Goal: Navigation & Orientation: Go to known website

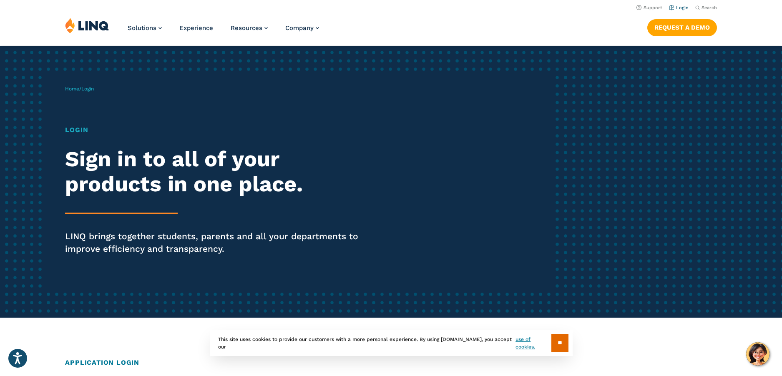
click at [679, 10] on link "Login" at bounding box center [679, 7] width 20 height 5
click at [684, 9] on link "Login" at bounding box center [679, 7] width 20 height 5
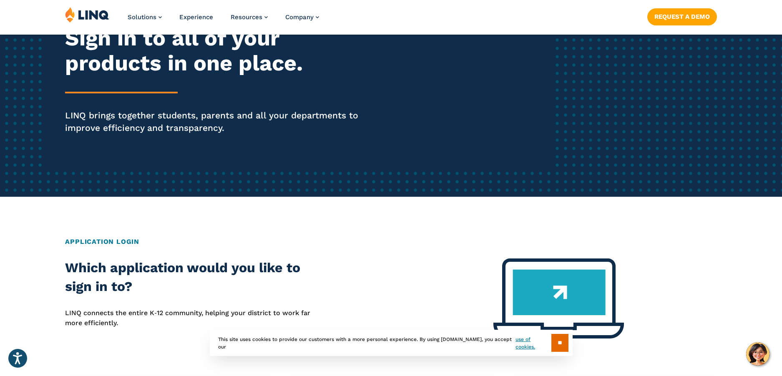
scroll to position [208, 0]
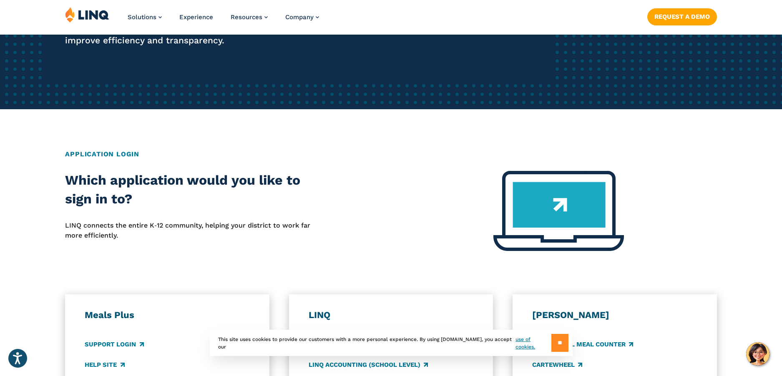
click at [565, 347] on input "**" at bounding box center [559, 343] width 17 height 18
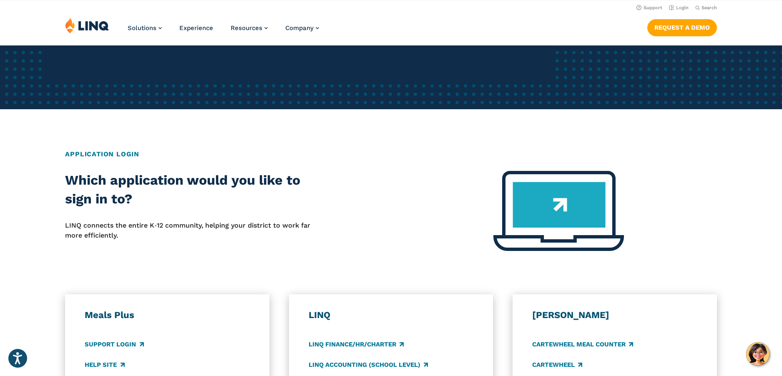
scroll to position [0, 0]
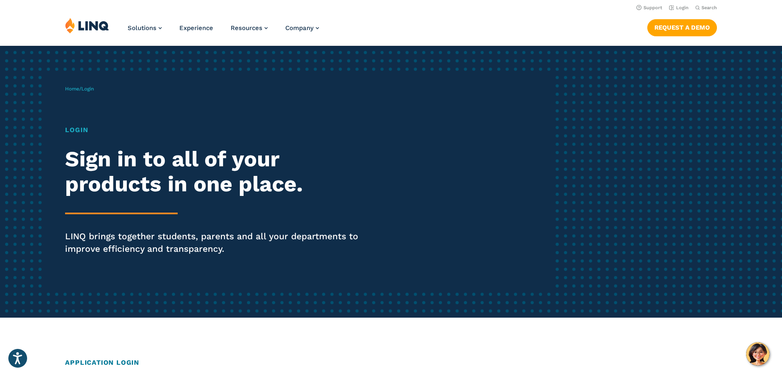
click at [80, 134] on h1 "Login" at bounding box center [215, 130] width 301 height 10
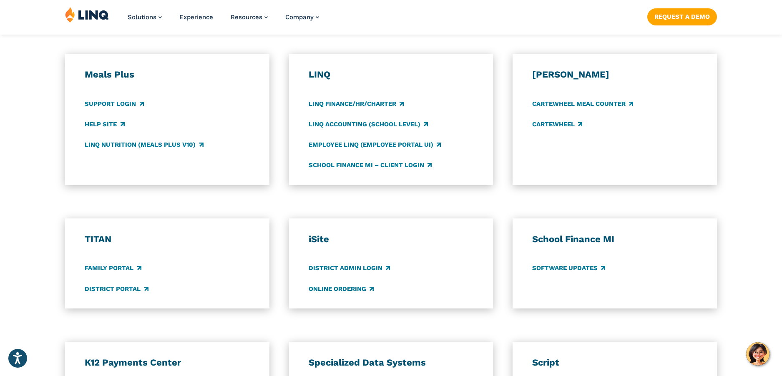
scroll to position [454, 0]
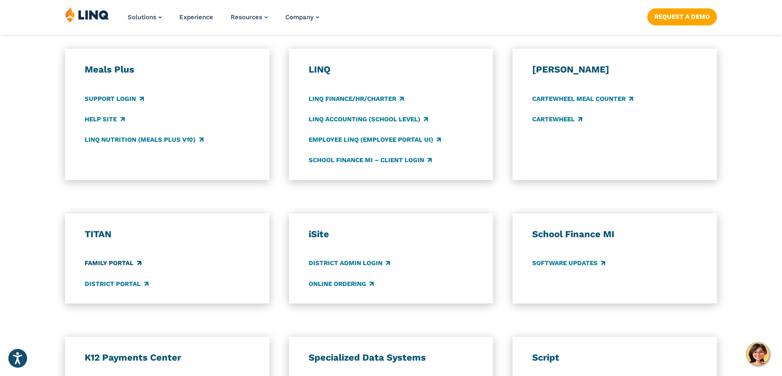
click at [117, 259] on link "Family Portal" at bounding box center [113, 263] width 56 height 9
